Goal: Check status: Check status

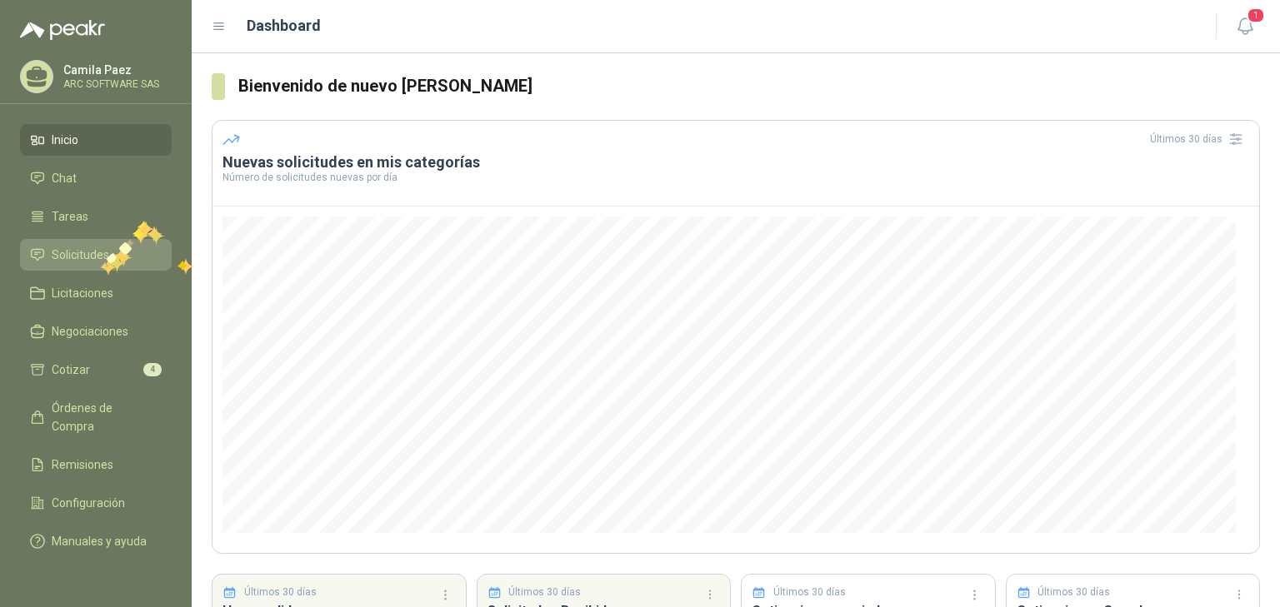
click at [100, 259] on span "Solicitudes" at bounding box center [80, 255] width 57 height 18
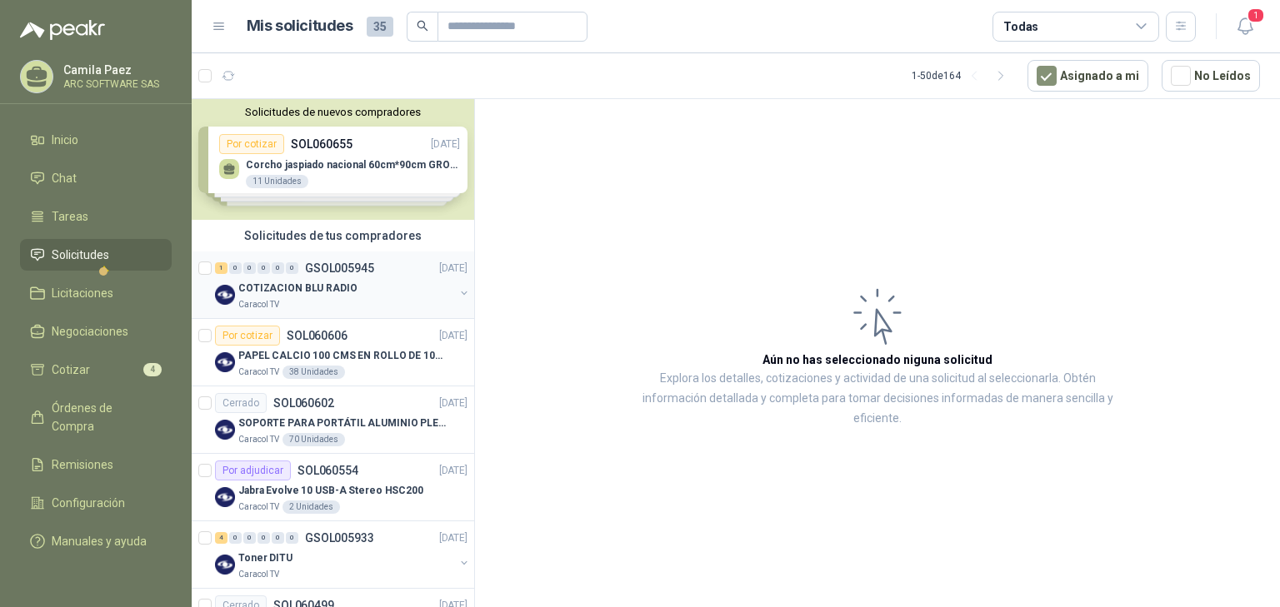
click at [313, 287] on p "COTIZACION BLU RADIO" at bounding box center [297, 289] width 119 height 16
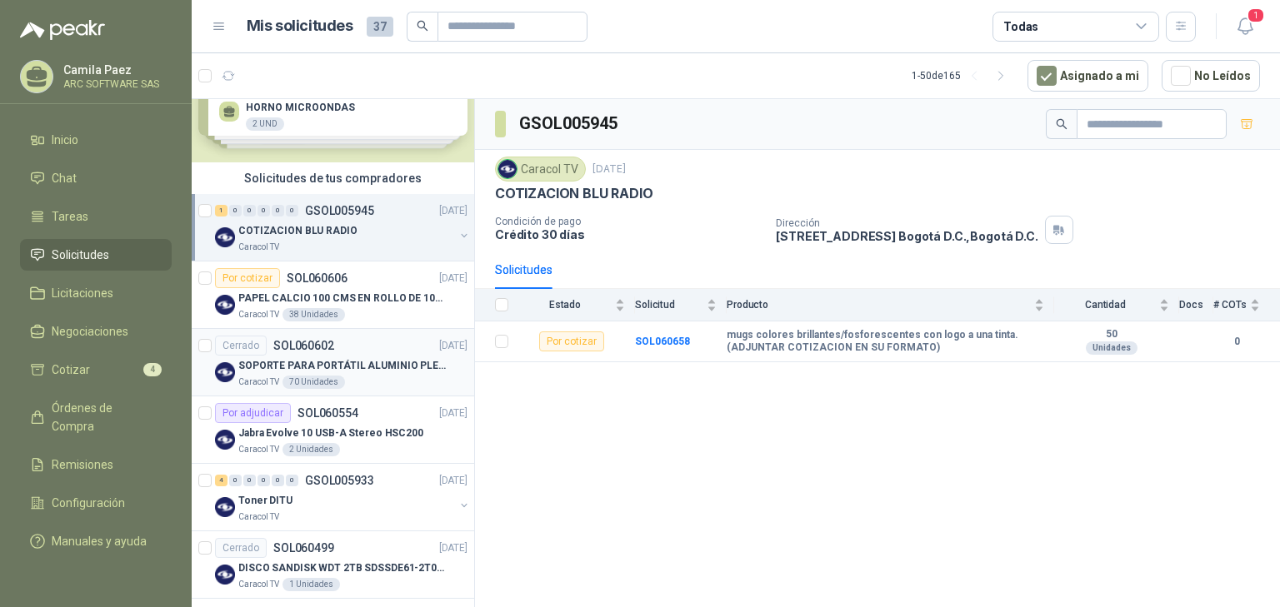
scroll to position [200, 0]
